Goal: Communication & Community: Answer question/provide support

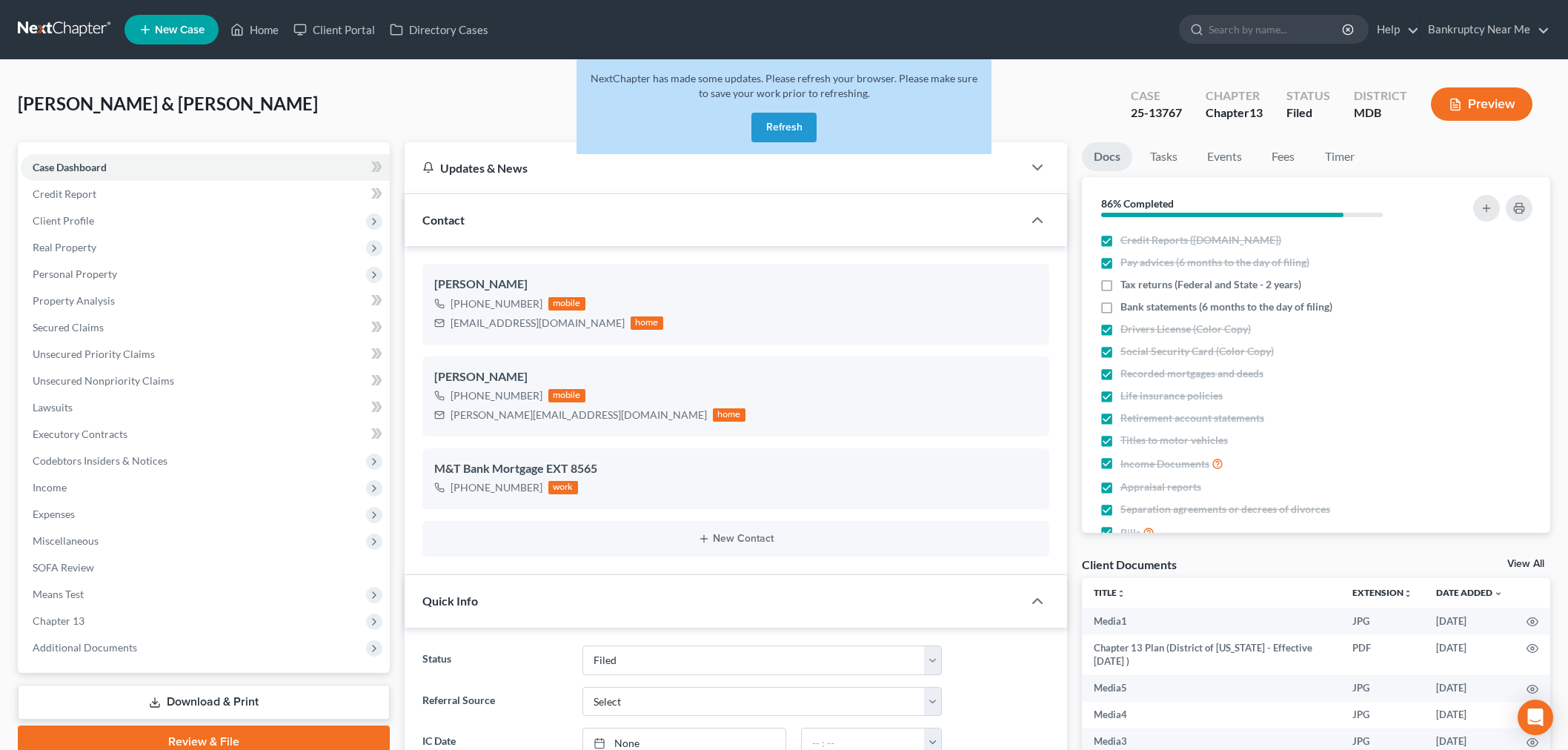
select select "6"
select select "0"
click at [793, 126] on button "Refresh" at bounding box center [784, 127] width 65 height 30
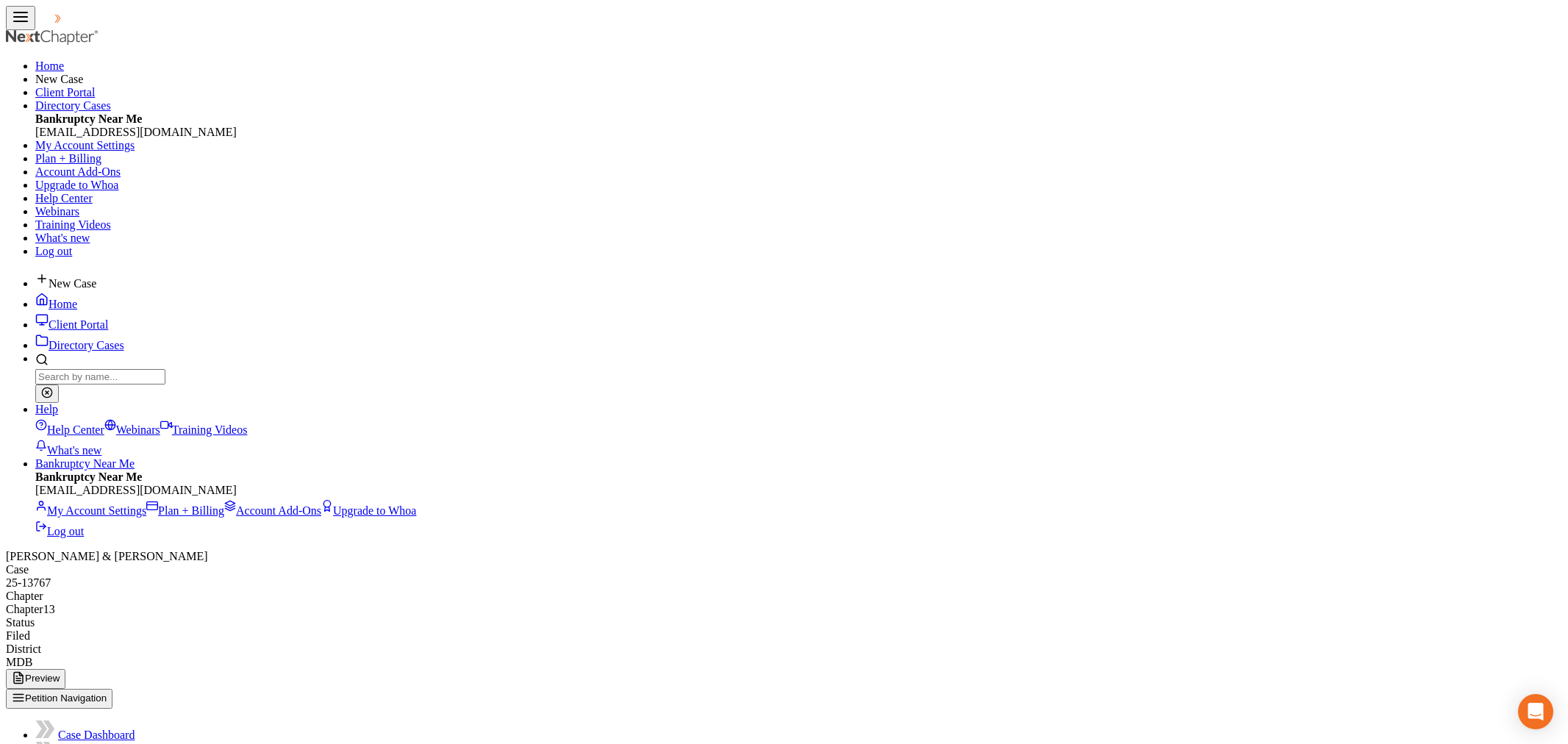
select select "6"
click at [67, 28] on link at bounding box center [83, 21] width 94 height 13
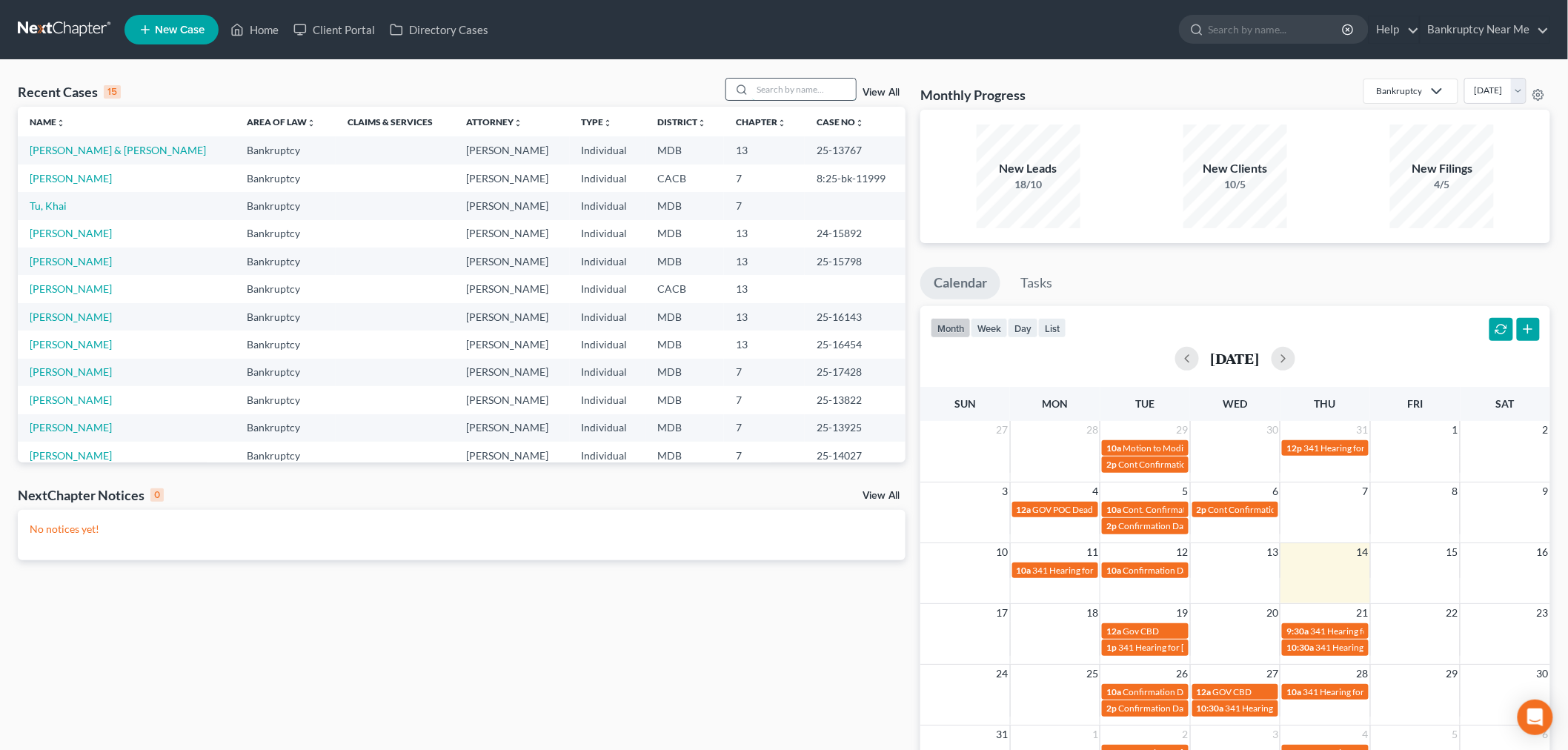
click at [759, 91] on input "search" at bounding box center [804, 89] width 104 height 21
type input "o"
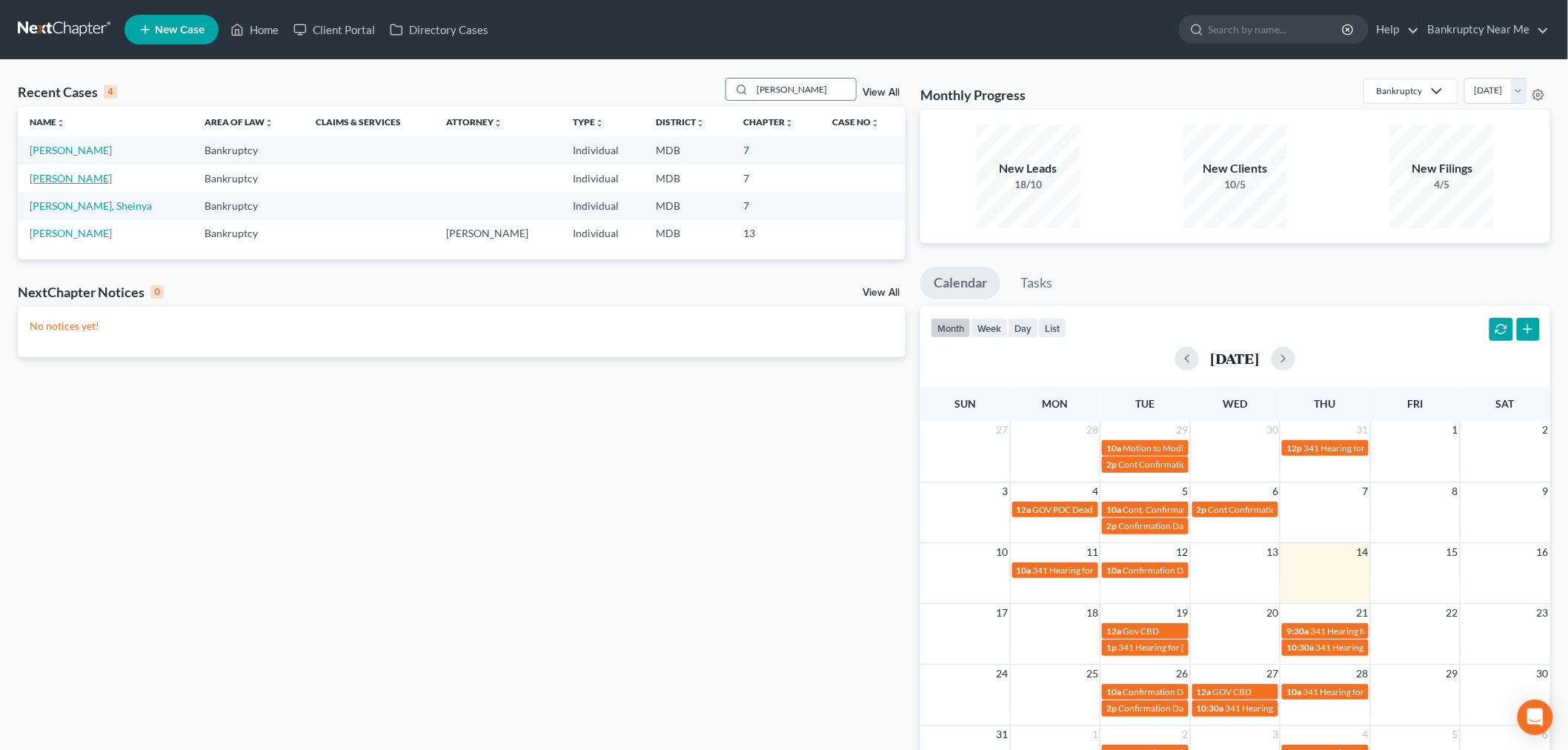
type input "joseph"
click at [93, 178] on link "Alarcon, Joseph" at bounding box center [70, 178] width 82 height 13
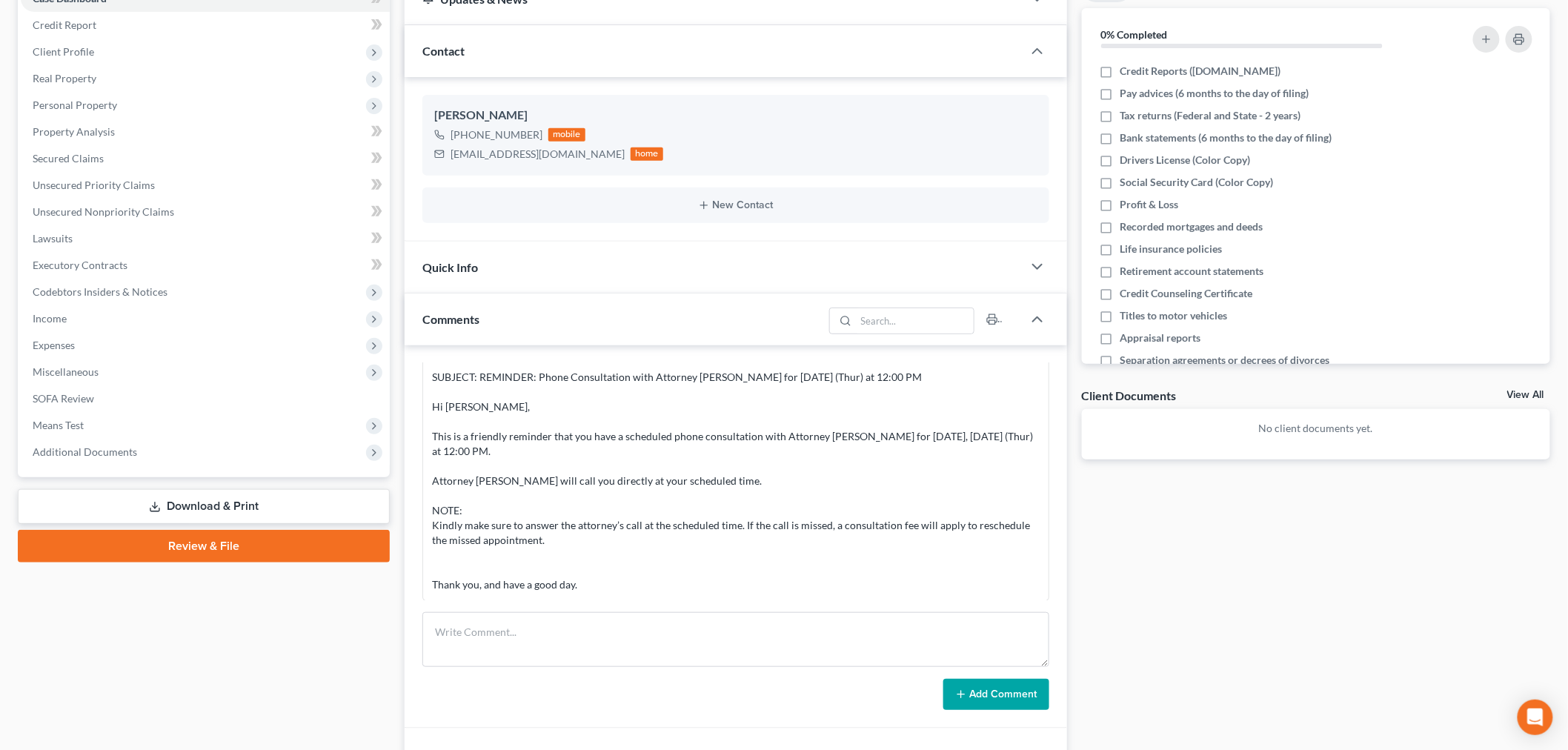
scroll to position [360, 0]
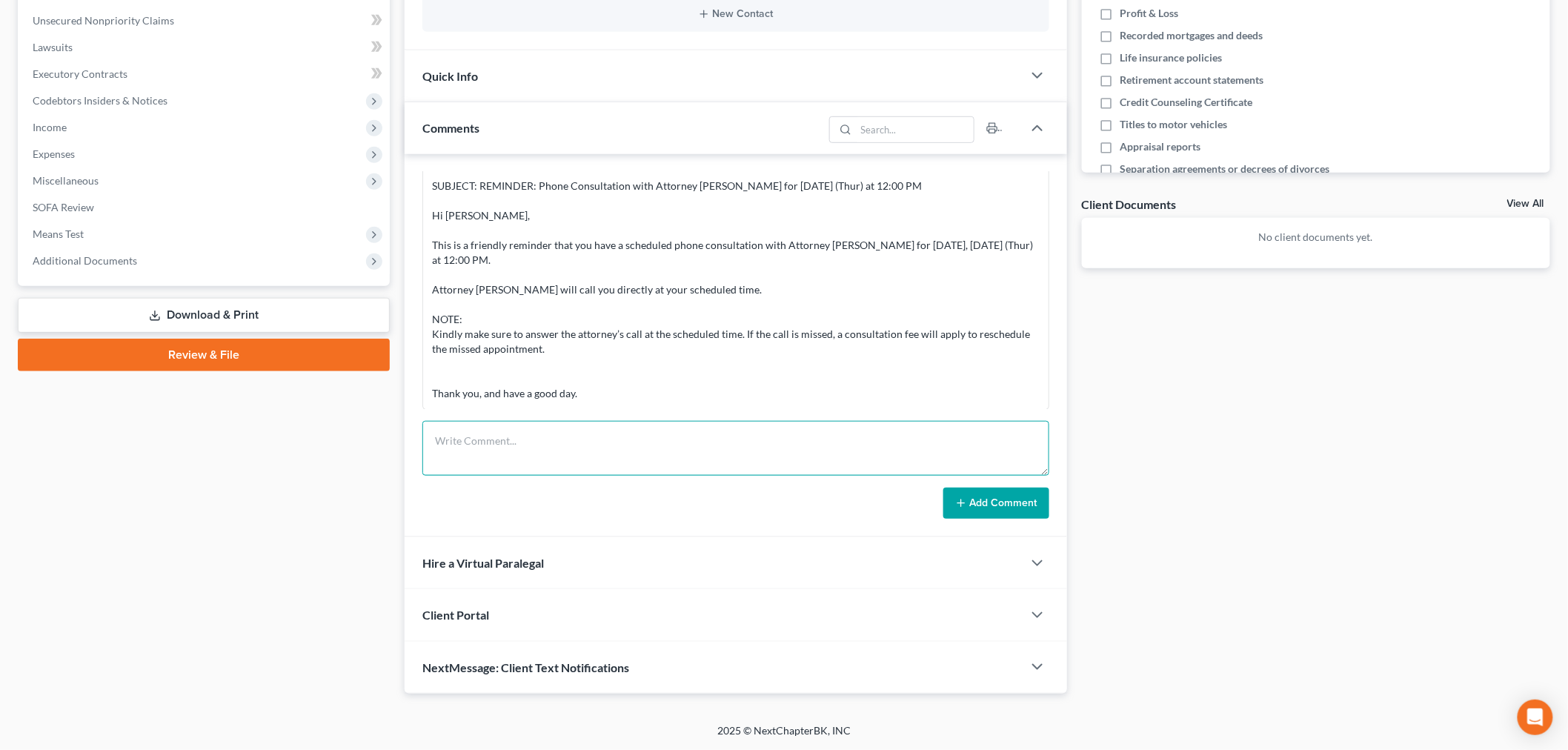
click at [627, 450] on textarea at bounding box center [735, 448] width 627 height 55
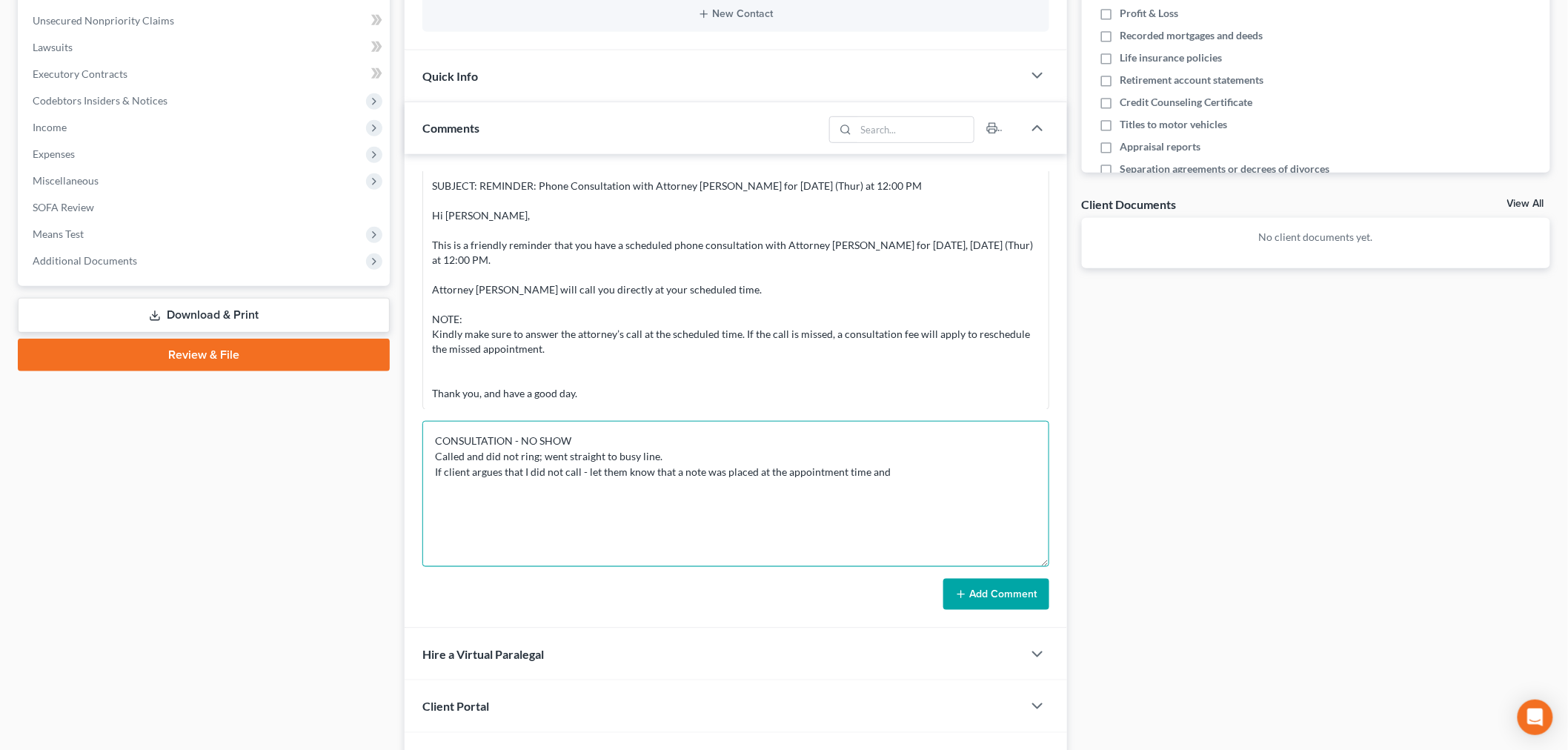
drag, startPoint x: 1035, startPoint y: 468, endPoint x: 1050, endPoint y: 559, distance: 92.2
click at [1050, 559] on div "Info Bankruptcy 12:44PM, 08/12/2025 NAME Joseph Alarcon STATE THE PC RESIDES & …" at bounding box center [735, 392] width 662 height 474
click at [964, 465] on textarea "CONSULTATION - NO SHOW Called and did not ring; went straight to busy line. If …" at bounding box center [735, 494] width 627 height 146
type textarea "CONSULTATION - NO SHOW Called and did not ring; went straight to busy line. If …"
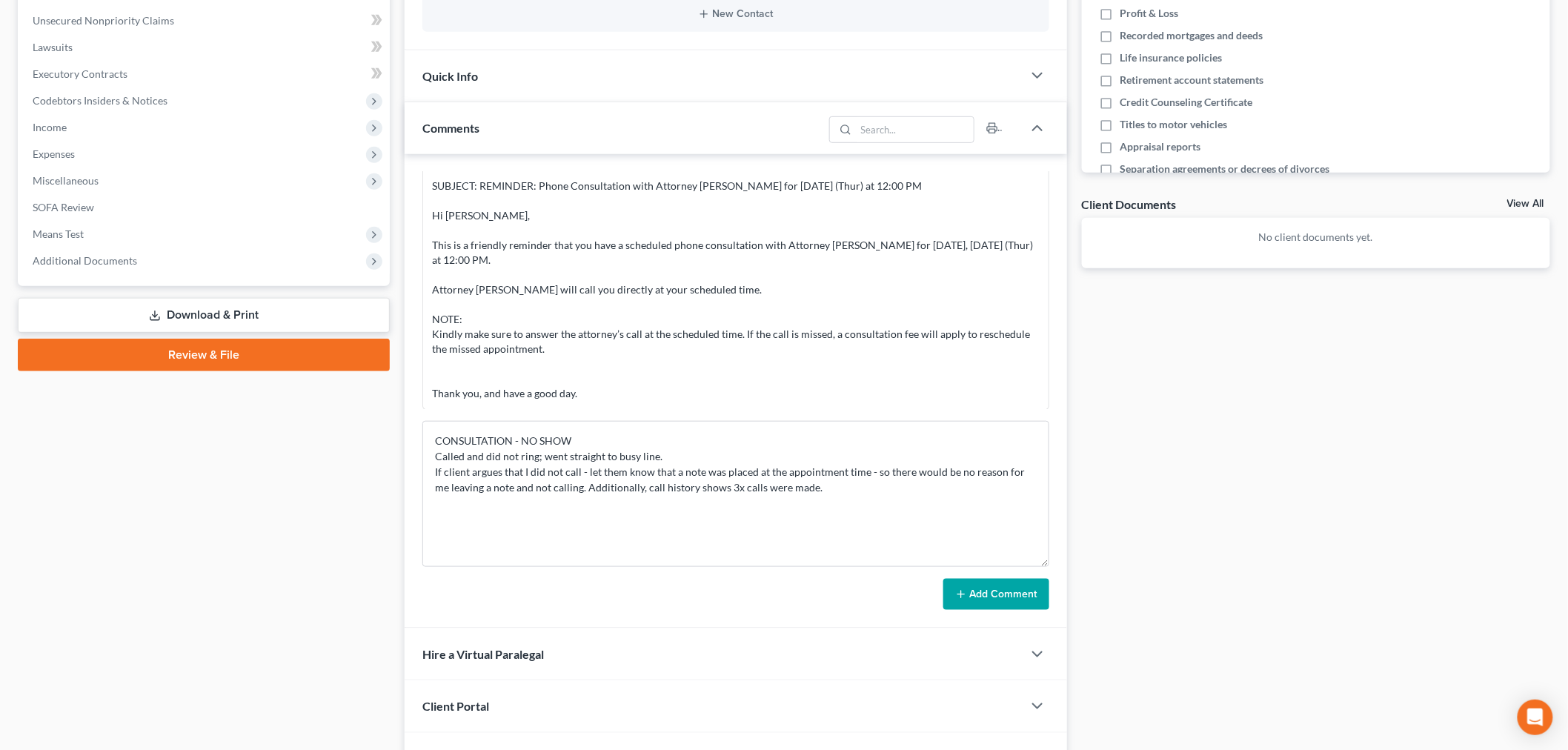
click at [1009, 584] on button "Add Comment" at bounding box center [996, 595] width 106 height 31
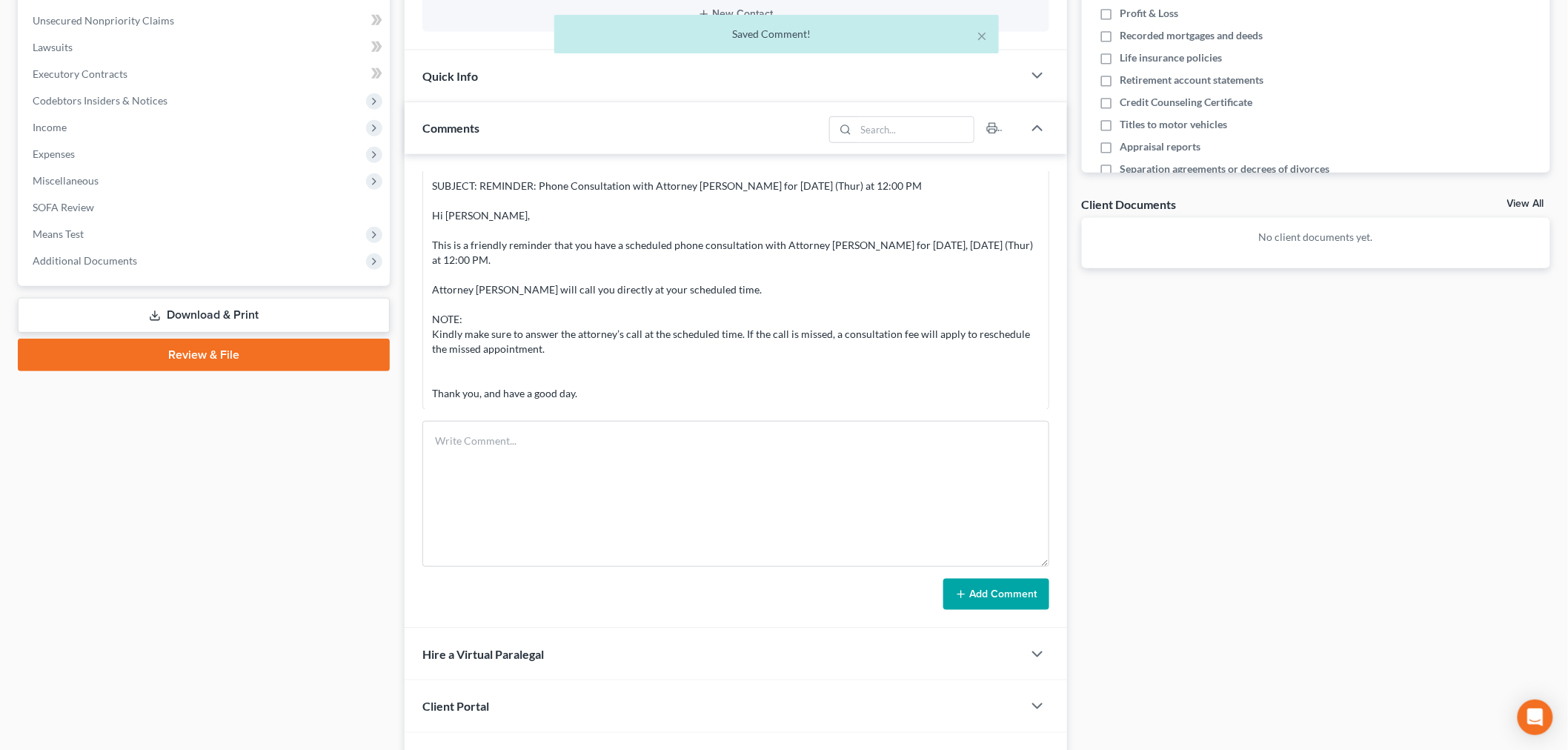
scroll to position [995, 0]
